Goal: Information Seeking & Learning: Learn about a topic

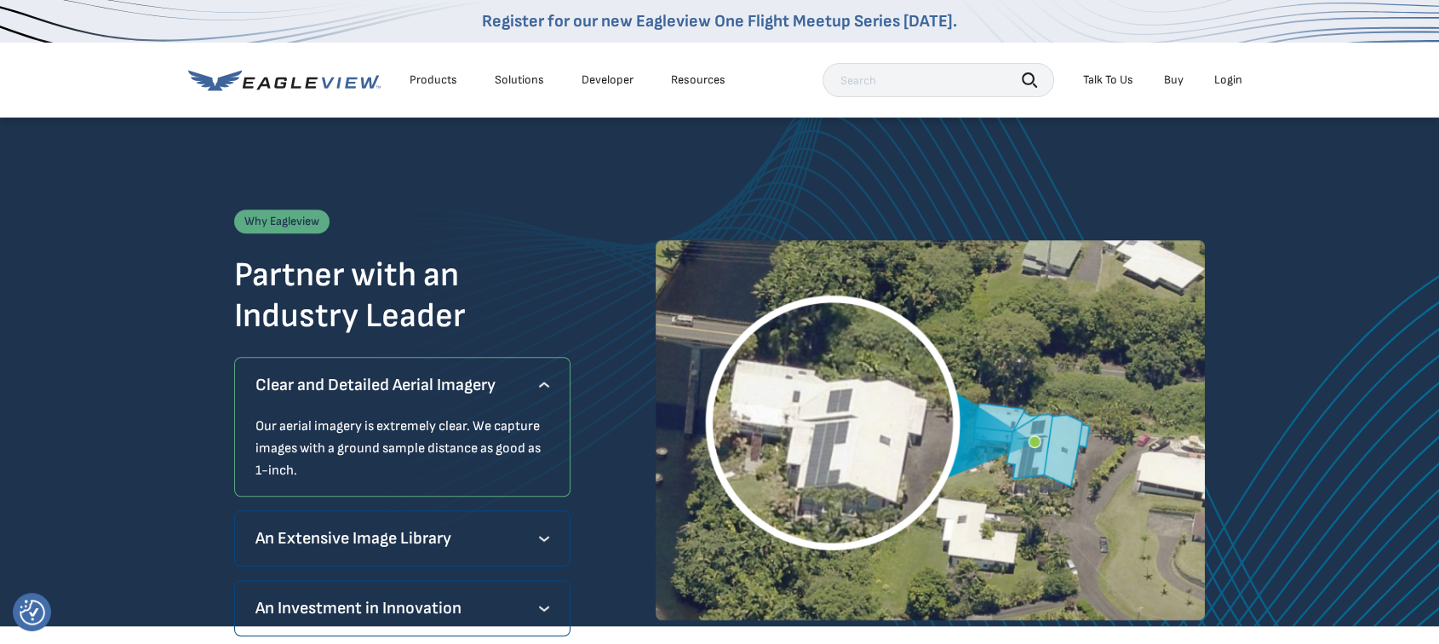
scroll to position [1513, 0]
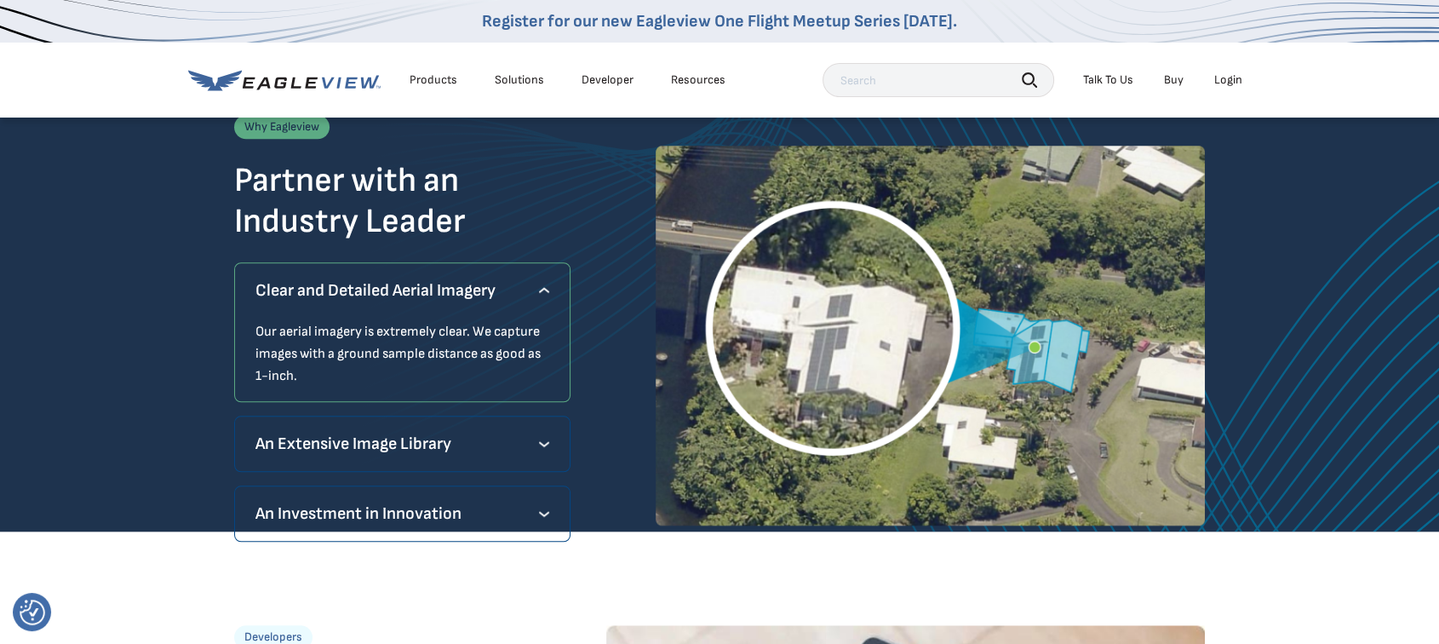
click at [361, 470] on div "Why Eagleview Partner with an Industry Leader Clear and Detailed Aerial Imagery…" at bounding box center [402, 335] width 336 height 440
click at [357, 433] on p "An Extensive Image Library" at bounding box center [402, 443] width 294 height 27
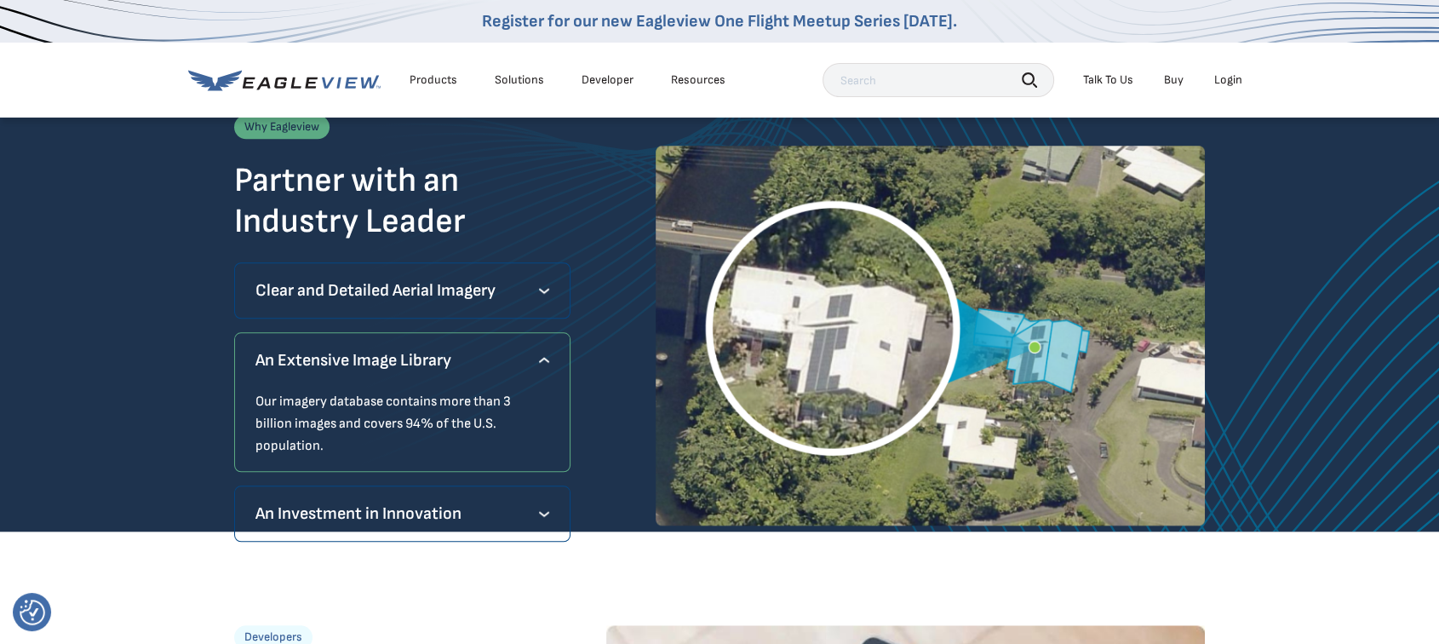
click at [375, 500] on p "An Investment in Innovation" at bounding box center [402, 513] width 294 height 27
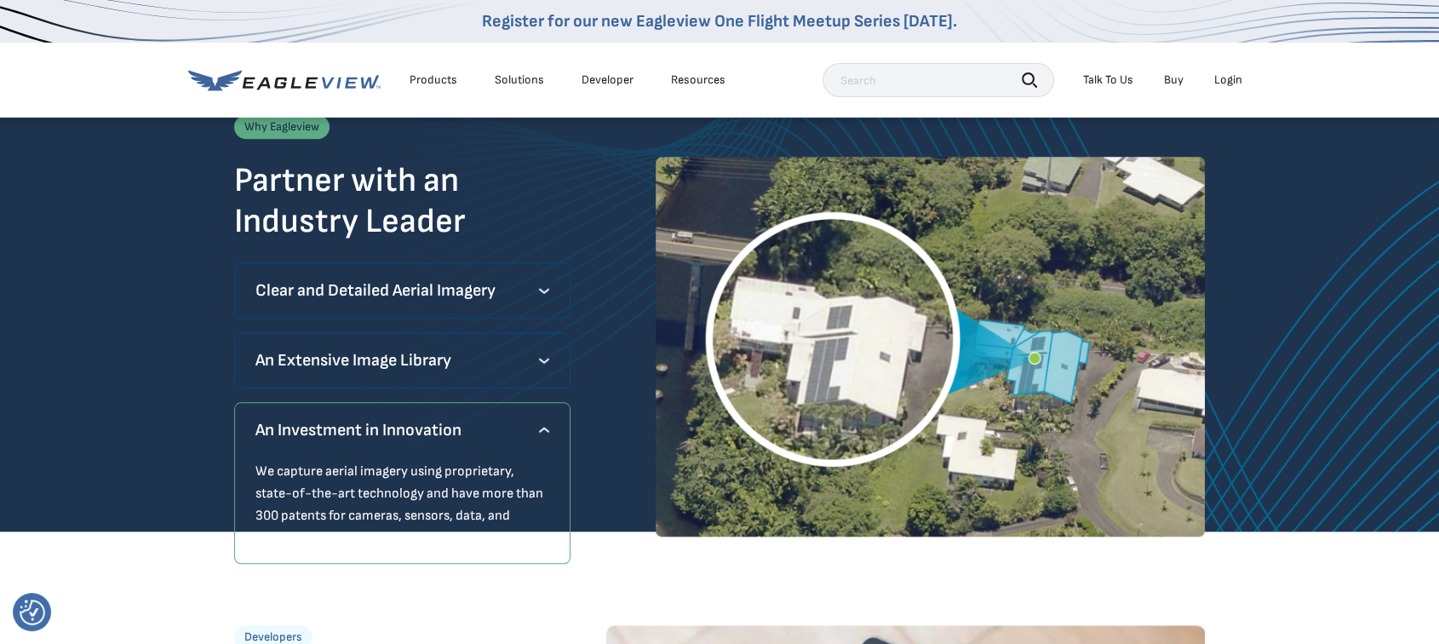
click at [188, 388] on div "Why Eagleview Partner with an Industry Leader Clear and Detailed Aerial Imagery…" at bounding box center [719, 275] width 1439 height 509
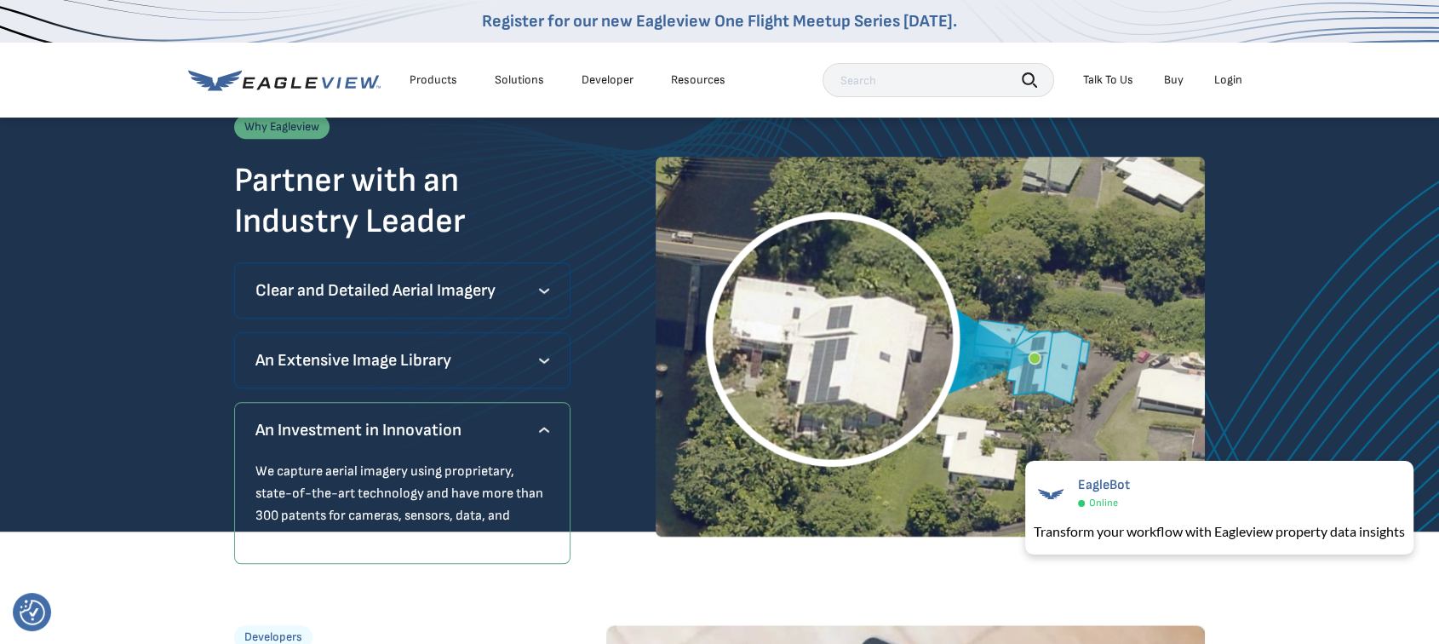
click at [297, 298] on p "Clear and Detailed Aerial Imagery" at bounding box center [402, 290] width 294 height 27
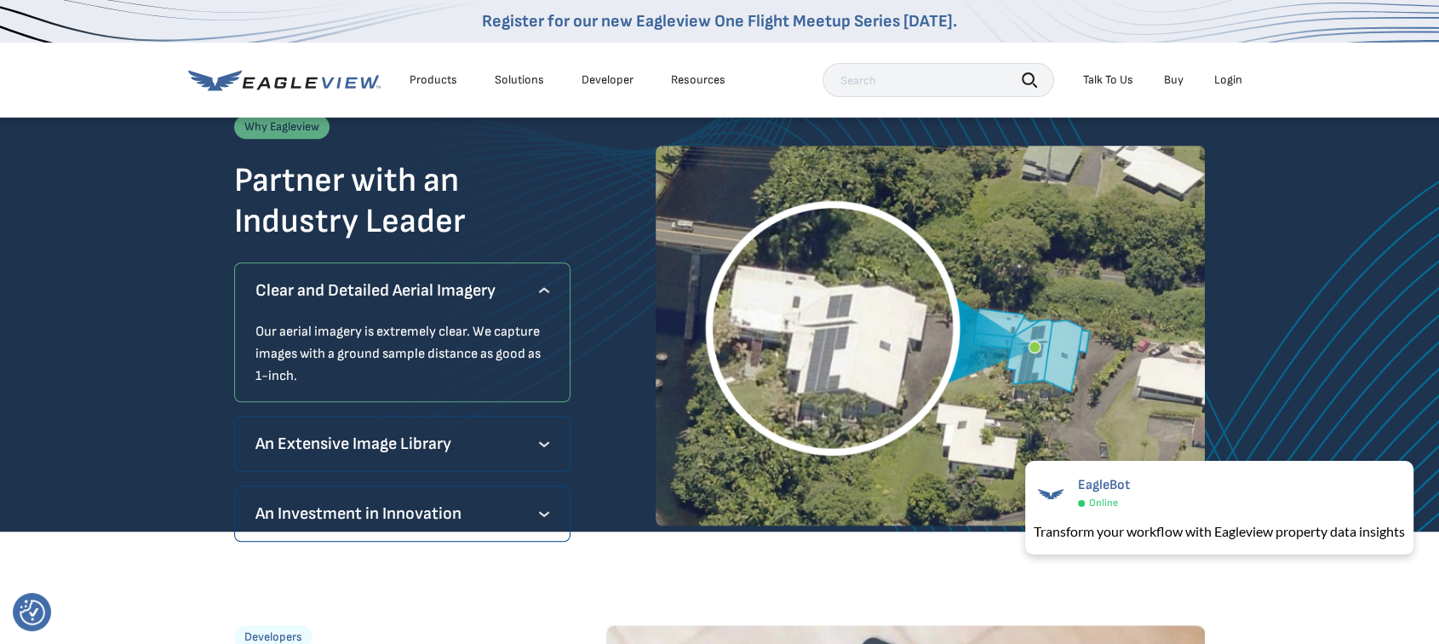
click at [324, 418] on div "An Extensive Image Library Our imagery database contains more than 3 billion im…" at bounding box center [402, 444] width 336 height 56
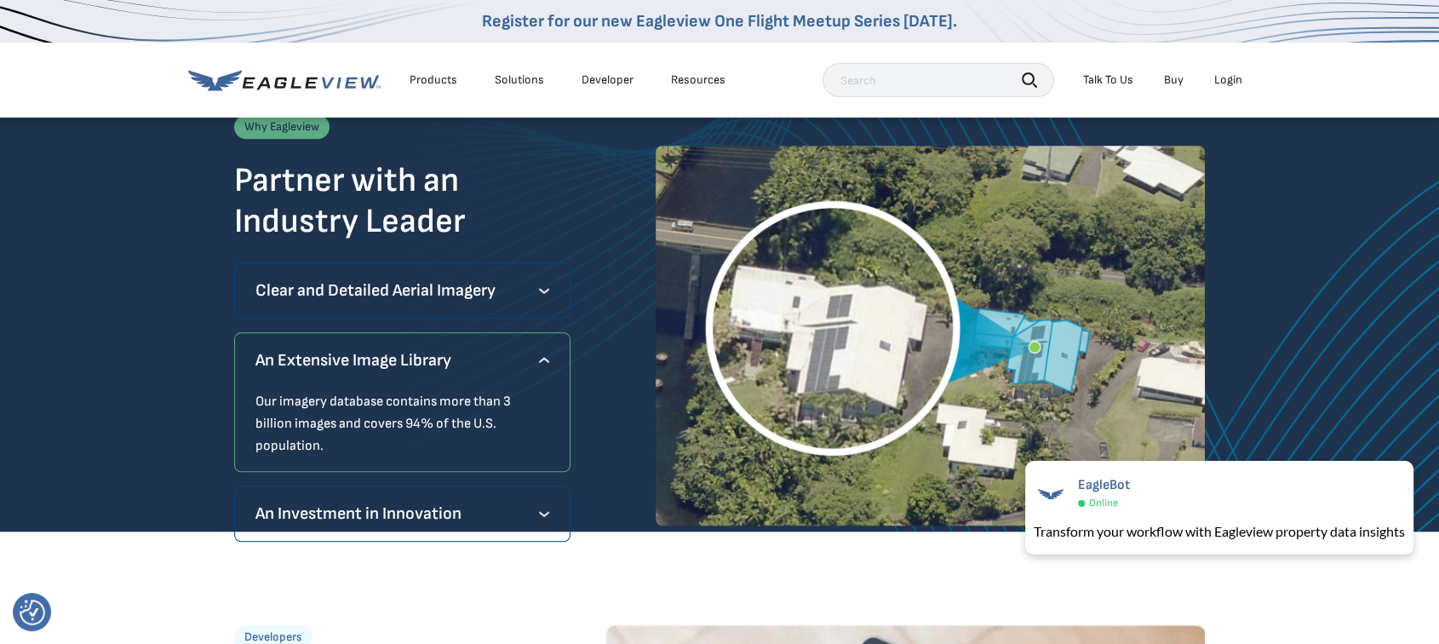
click at [327, 500] on p "An Investment in Innovation" at bounding box center [402, 513] width 294 height 27
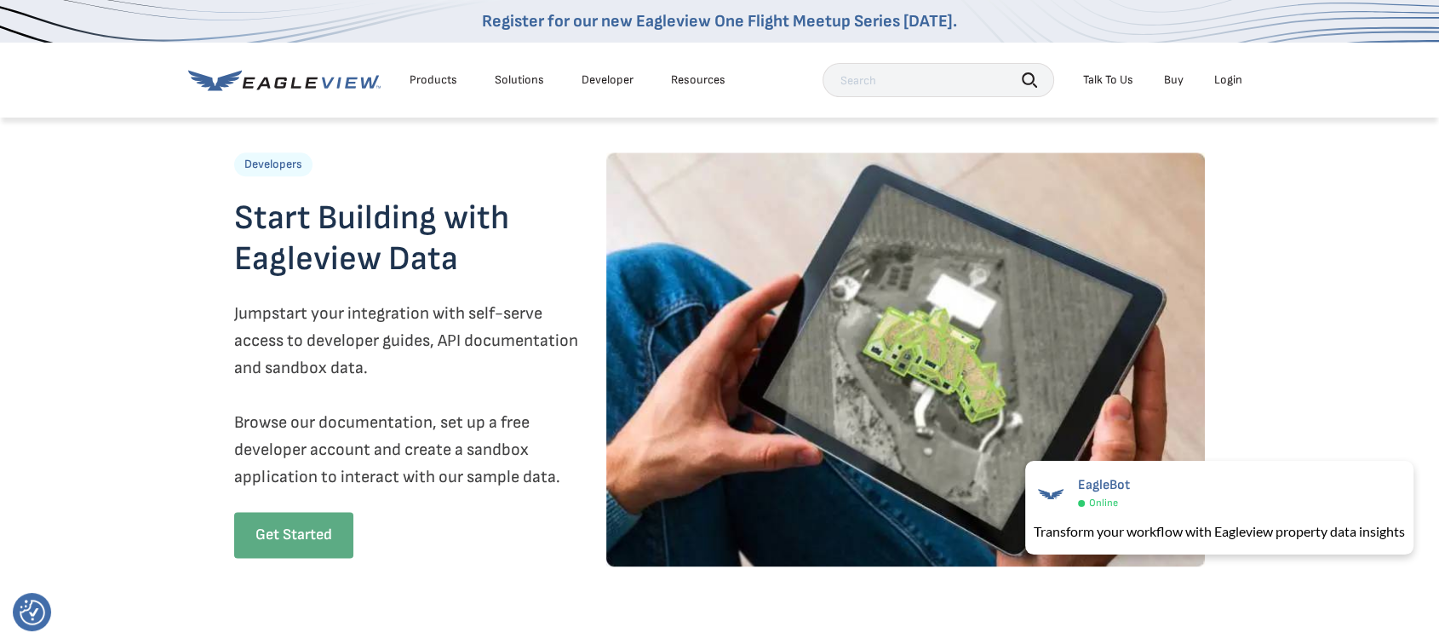
scroll to position [1987, 0]
click at [436, 85] on div "Products" at bounding box center [434, 79] width 48 height 15
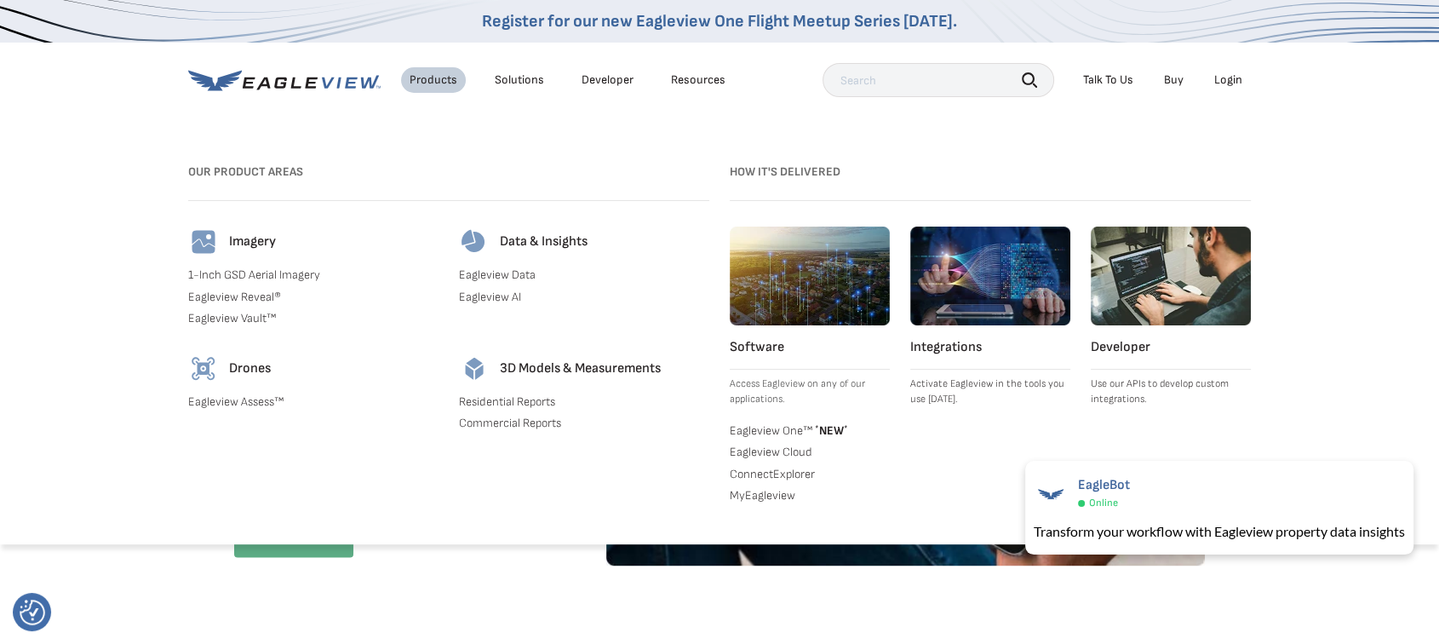
click at [500, 80] on div "Solutions" at bounding box center [519, 79] width 49 height 15
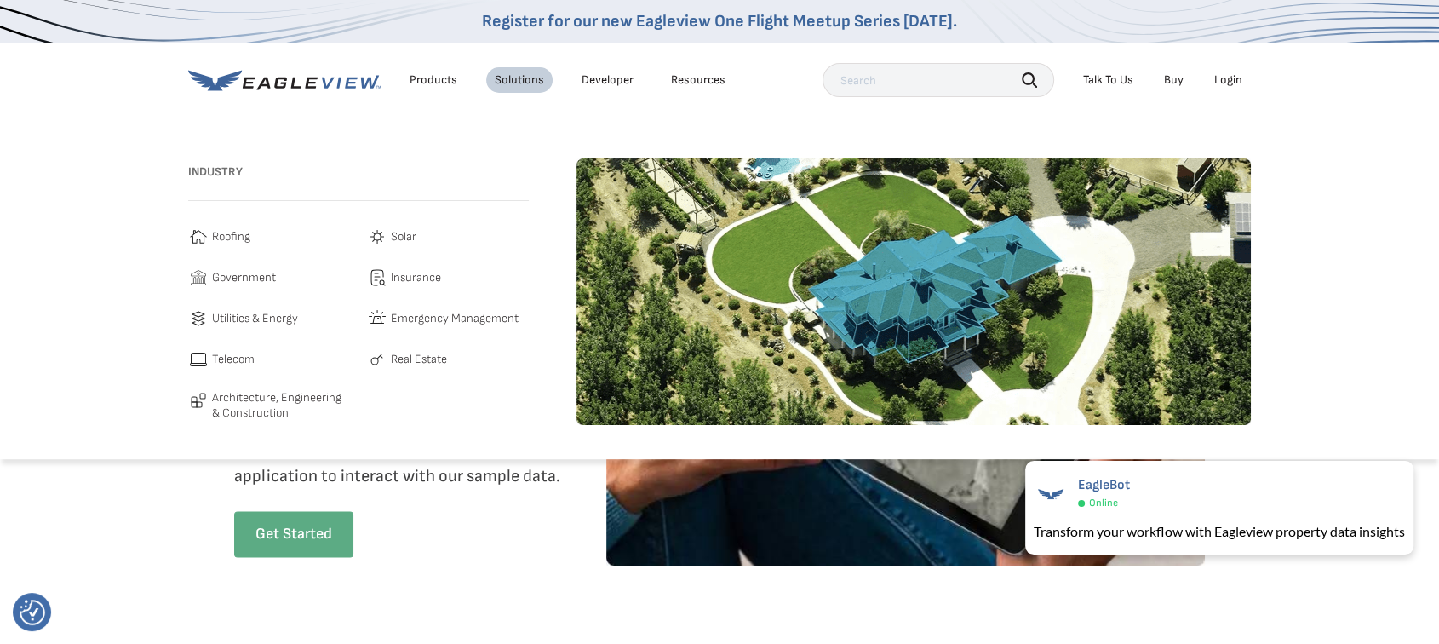
click at [236, 234] on span "Roofing" at bounding box center [231, 237] width 38 height 20
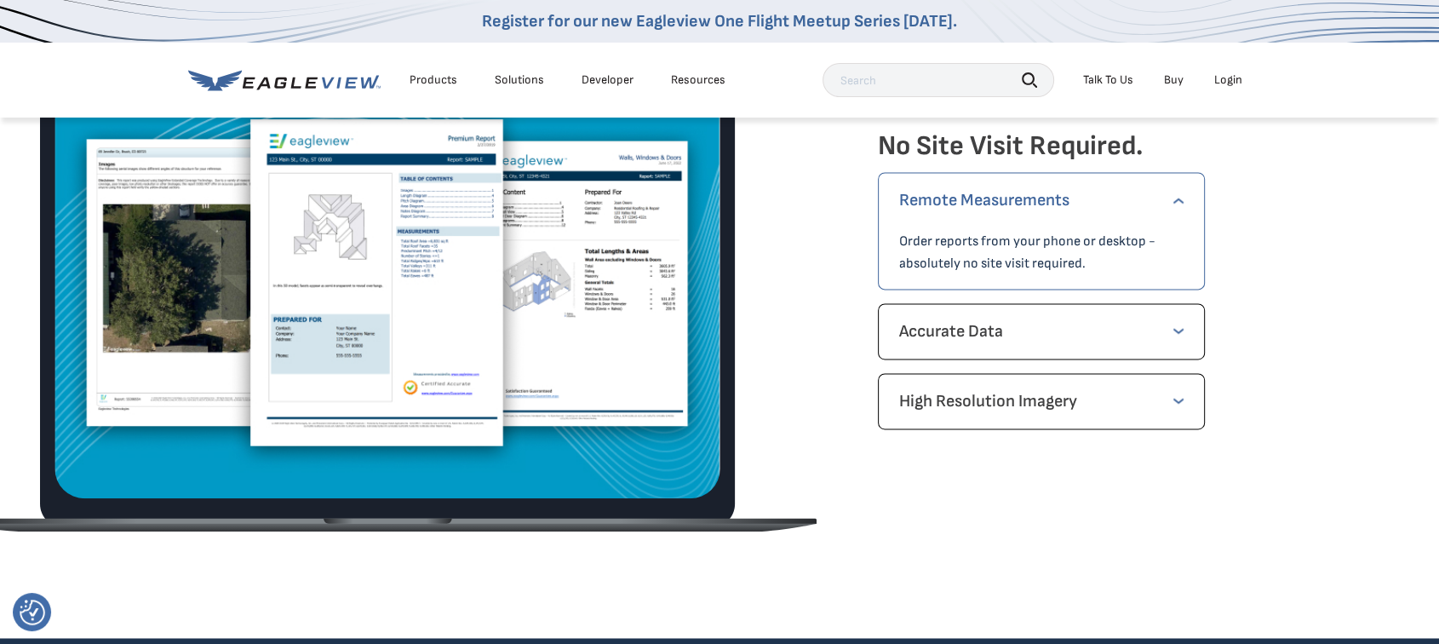
scroll to position [2460, 0]
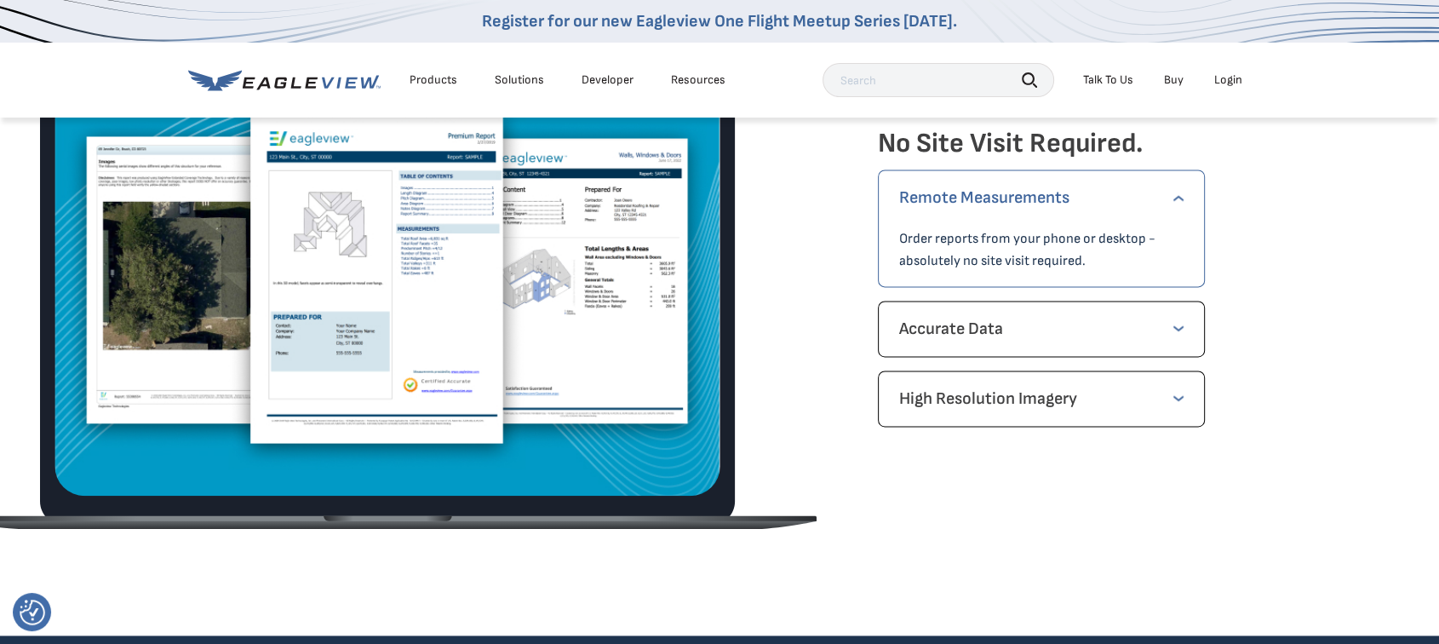
click at [422, 68] on li "Products" at bounding box center [433, 80] width 65 height 26
click at [424, 75] on div "Products" at bounding box center [434, 79] width 48 height 15
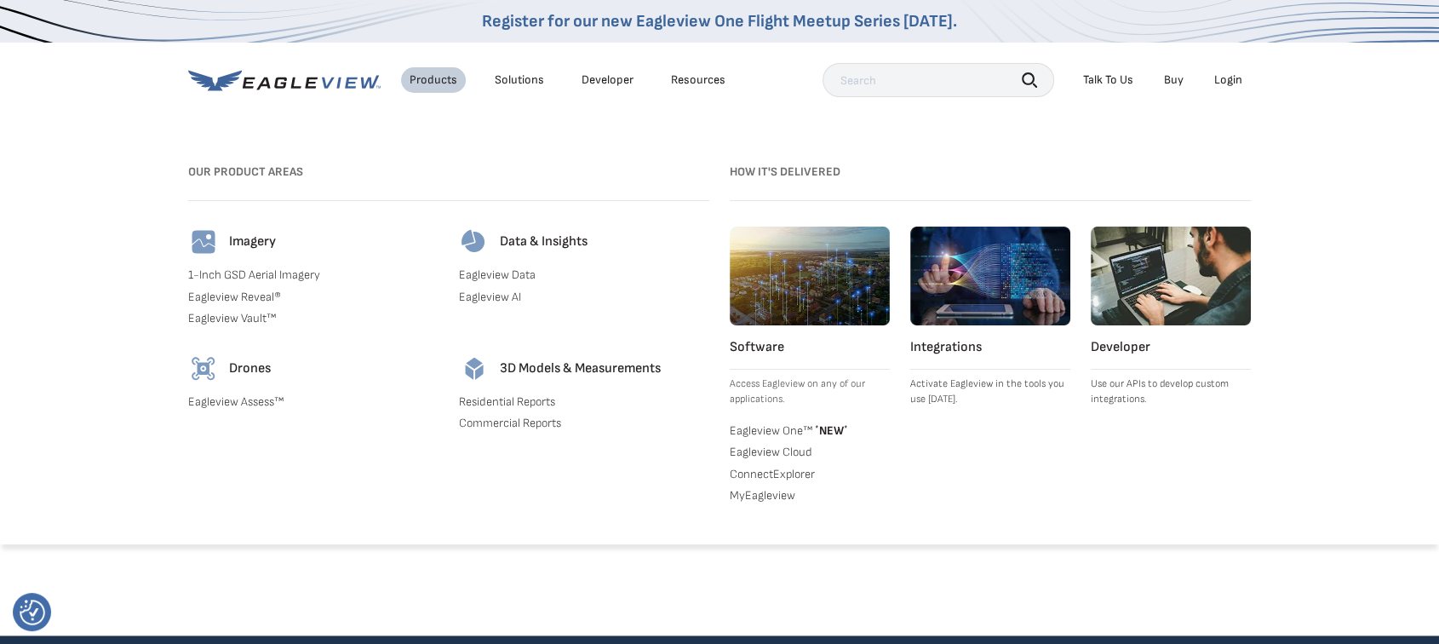
click at [230, 295] on link "Eagleview Reveal®" at bounding box center [313, 297] width 250 height 15
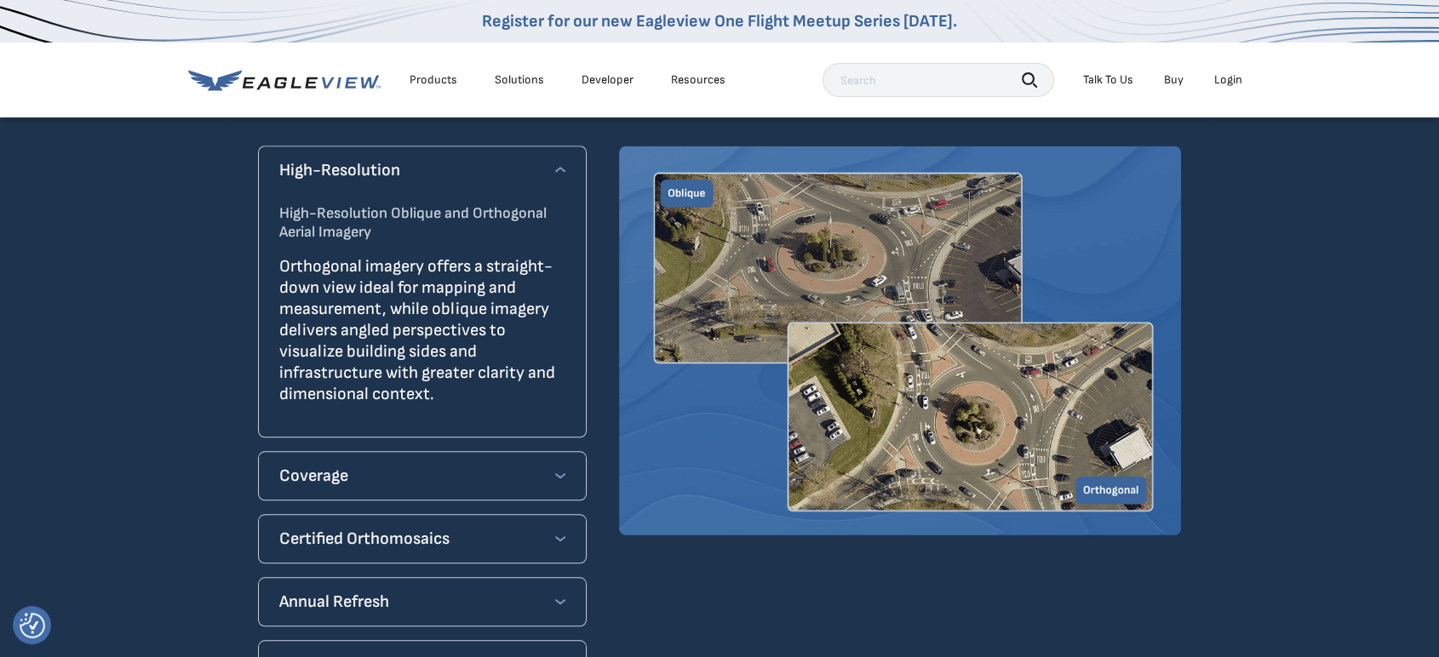
click at [427, 462] on div "Coverage" at bounding box center [422, 475] width 286 height 27
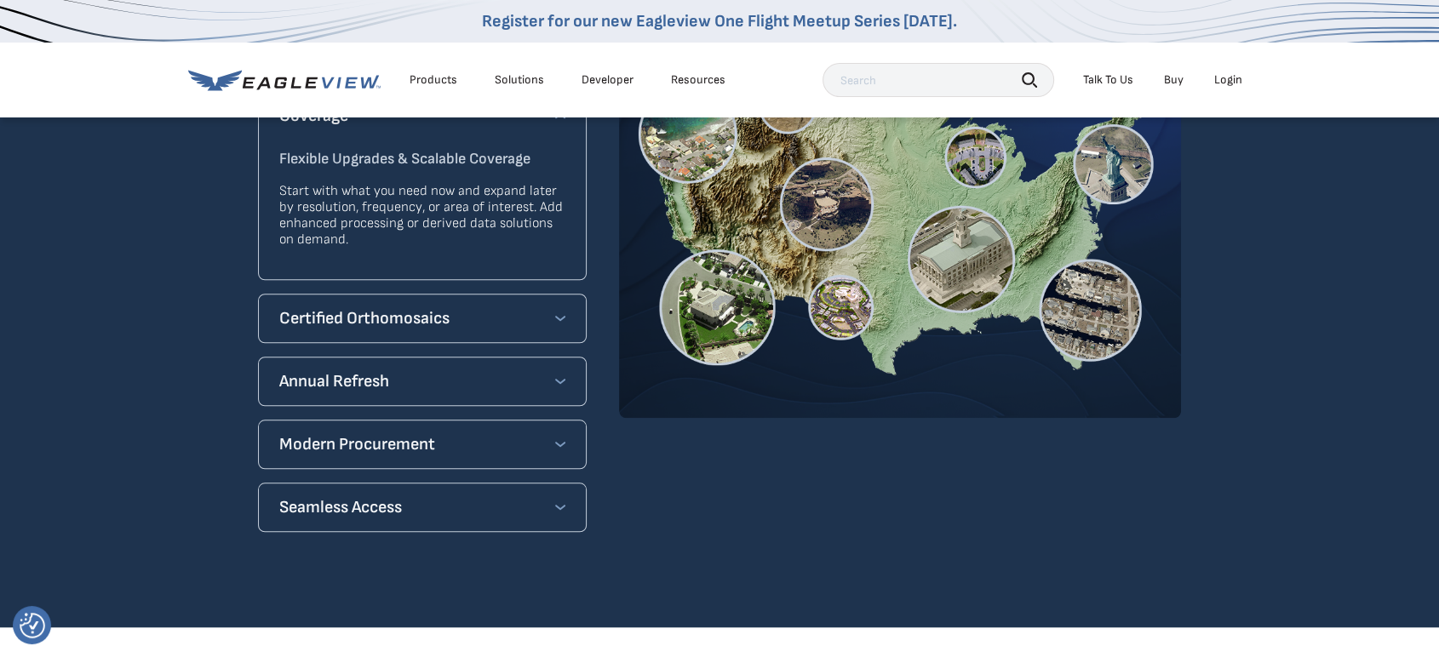
scroll to position [1301, 0]
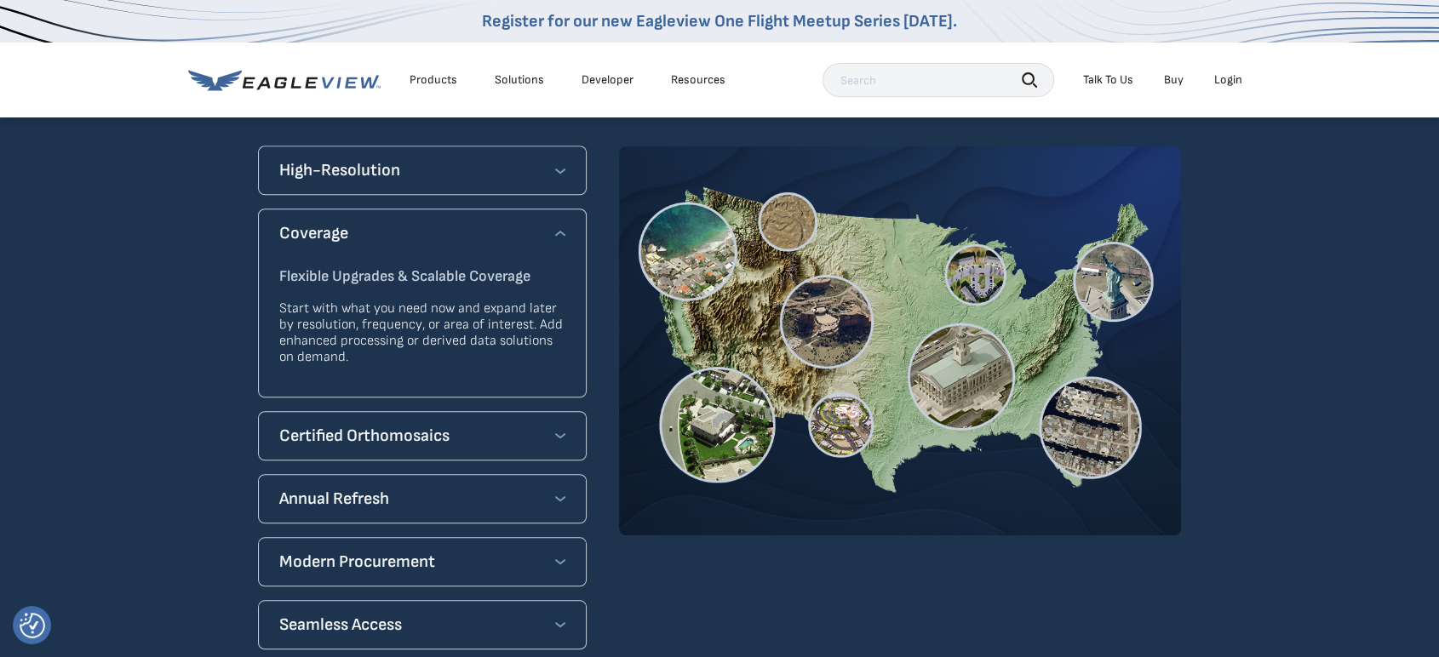
click at [408, 422] on h4 "Certified Orthomosaics" at bounding box center [364, 435] width 170 height 27
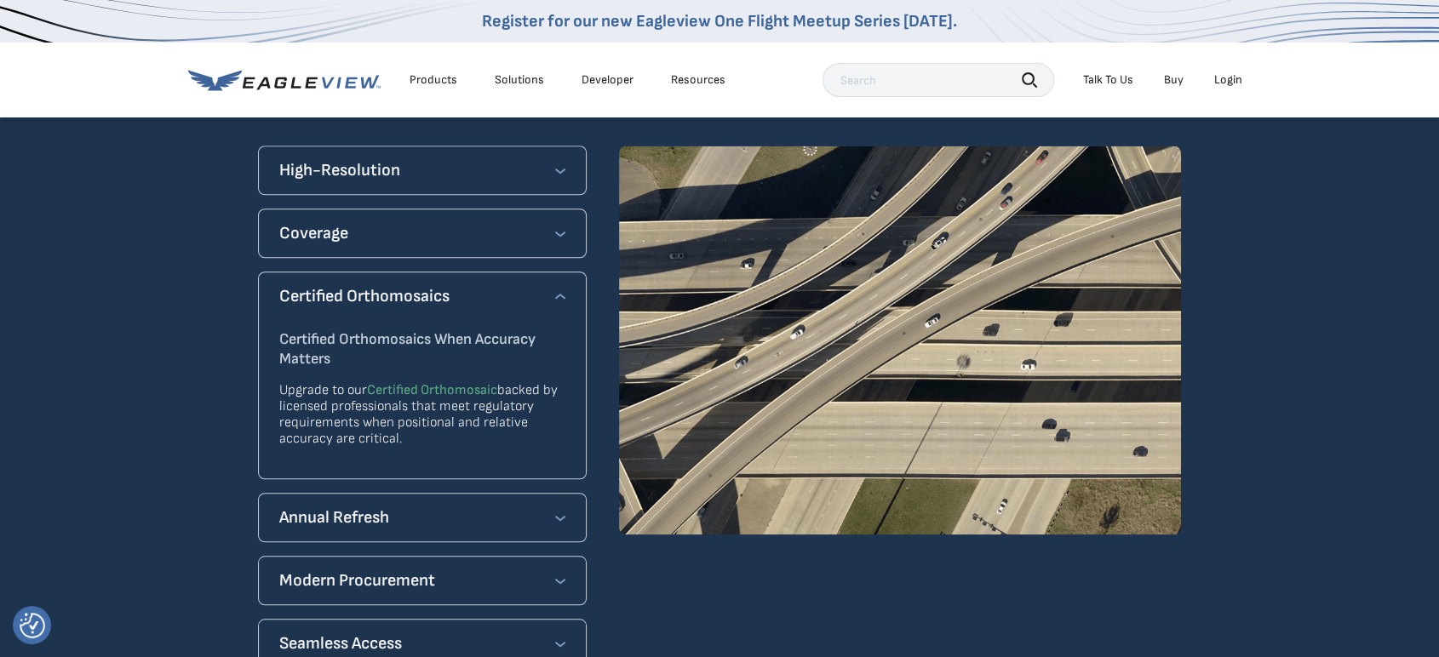
click at [419, 504] on div "Annual Refresh" at bounding box center [422, 517] width 286 height 27
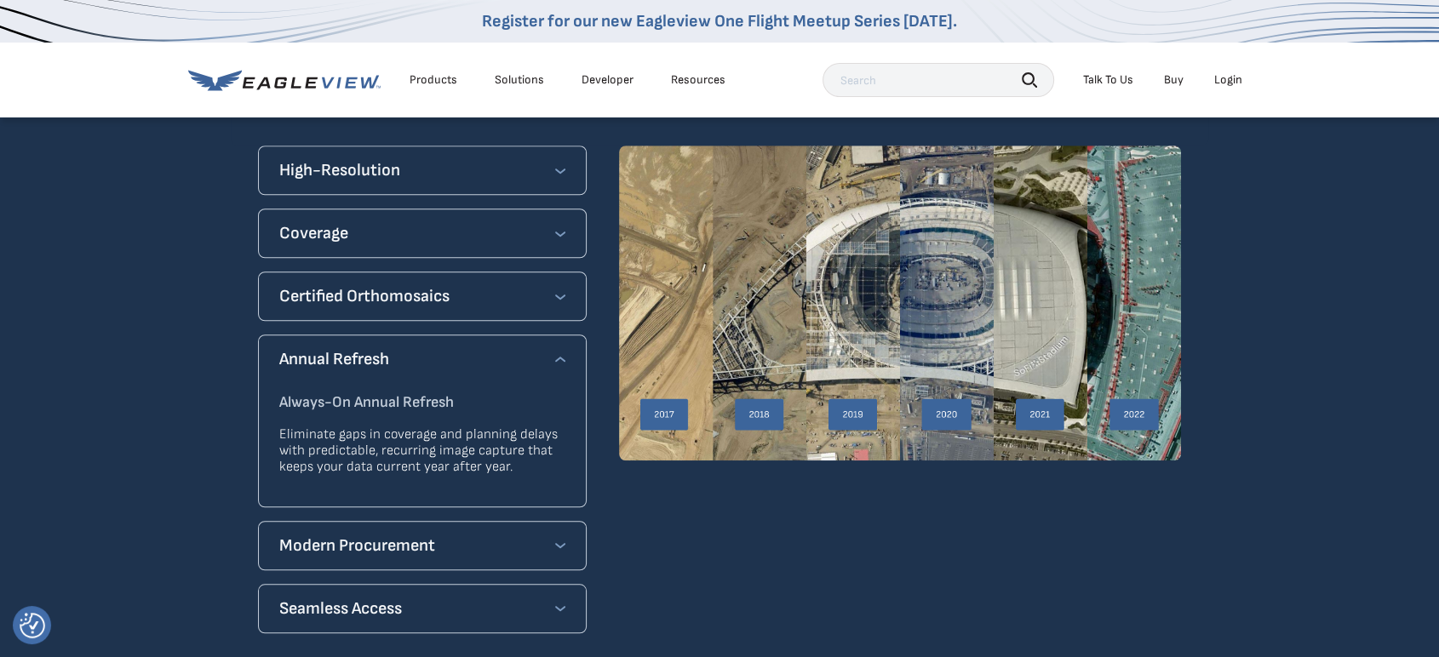
click at [428, 532] on h4 "Modern Procurement" at bounding box center [357, 545] width 156 height 27
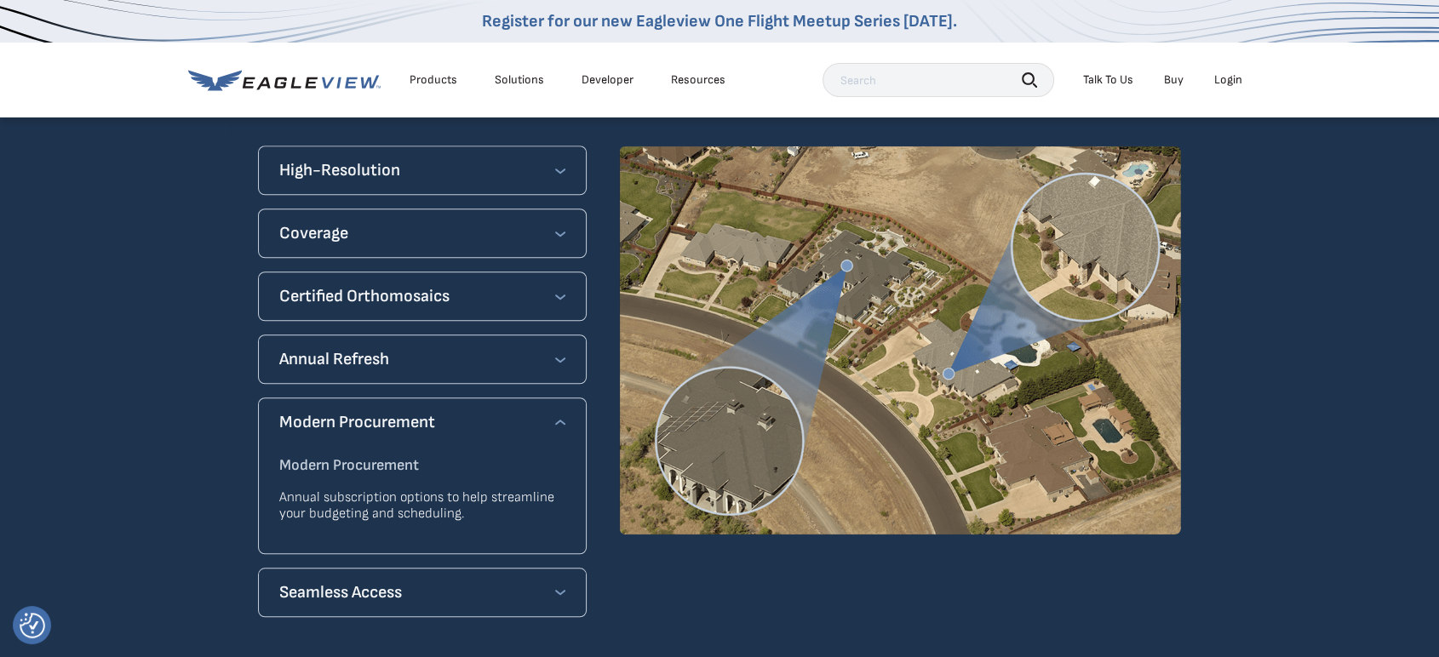
click at [435, 579] on div "Seamless Access" at bounding box center [422, 592] width 286 height 27
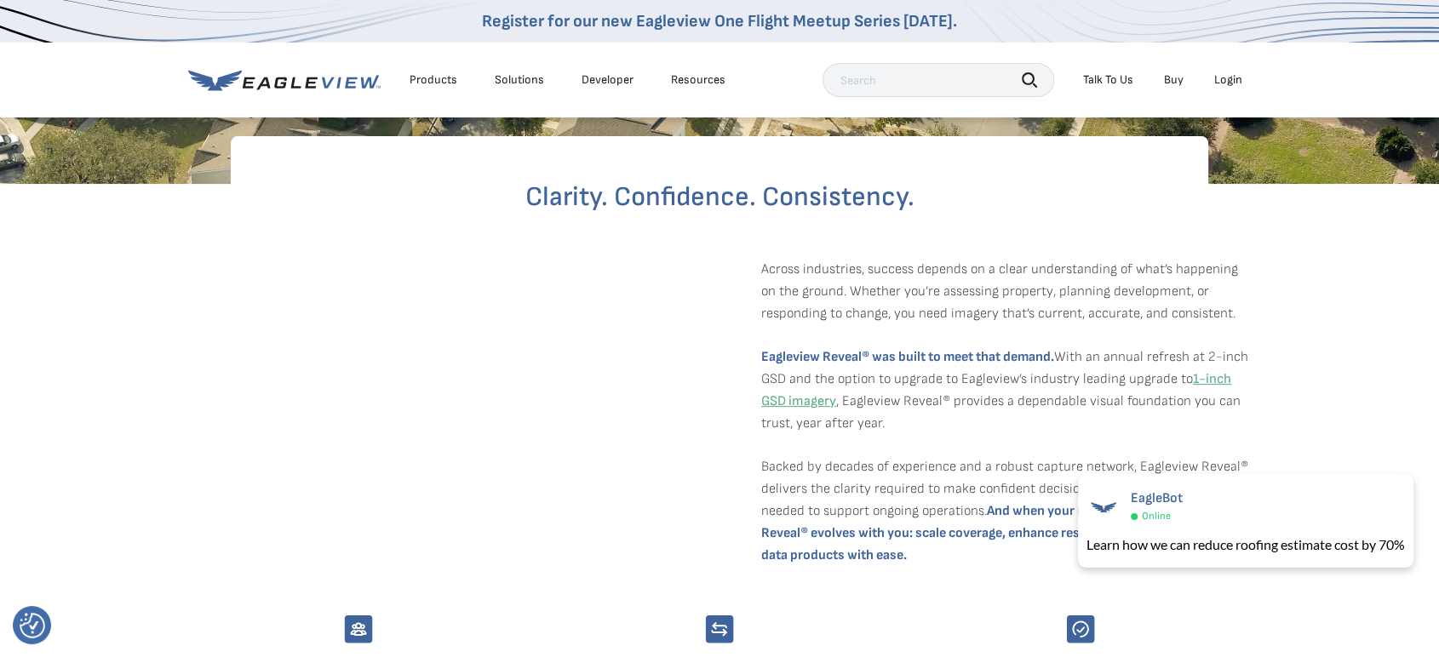
scroll to position [450, 0]
